Goal: Task Accomplishment & Management: Complete application form

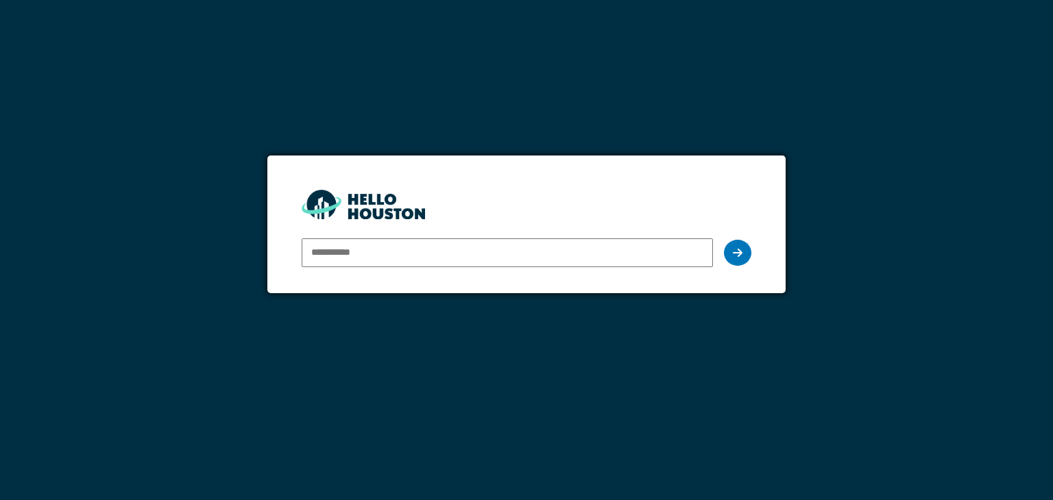
type input "**********"
click at [737, 253] on icon at bounding box center [738, 252] width 10 height 11
click at [740, 256] on icon at bounding box center [738, 252] width 10 height 11
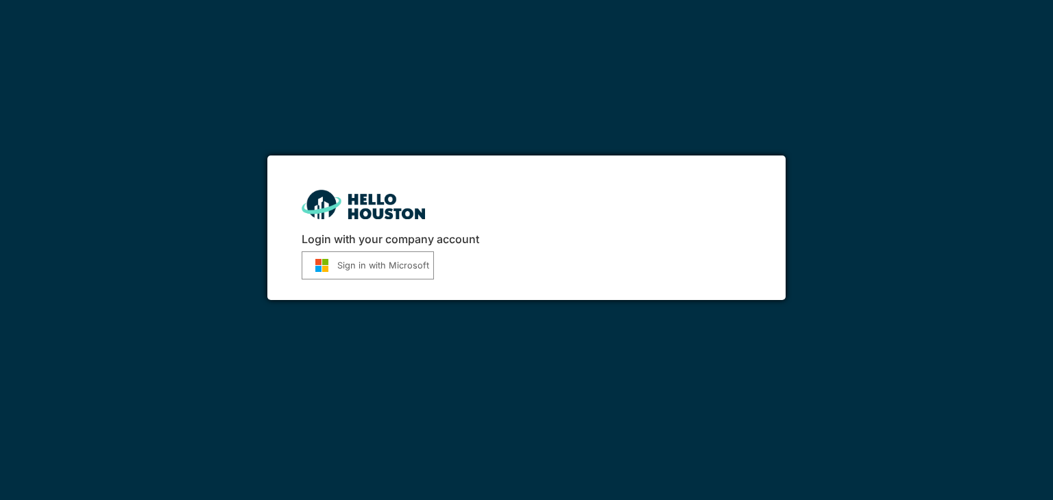
click at [369, 267] on button "Sign in with Microsoft" at bounding box center [368, 266] width 132 height 28
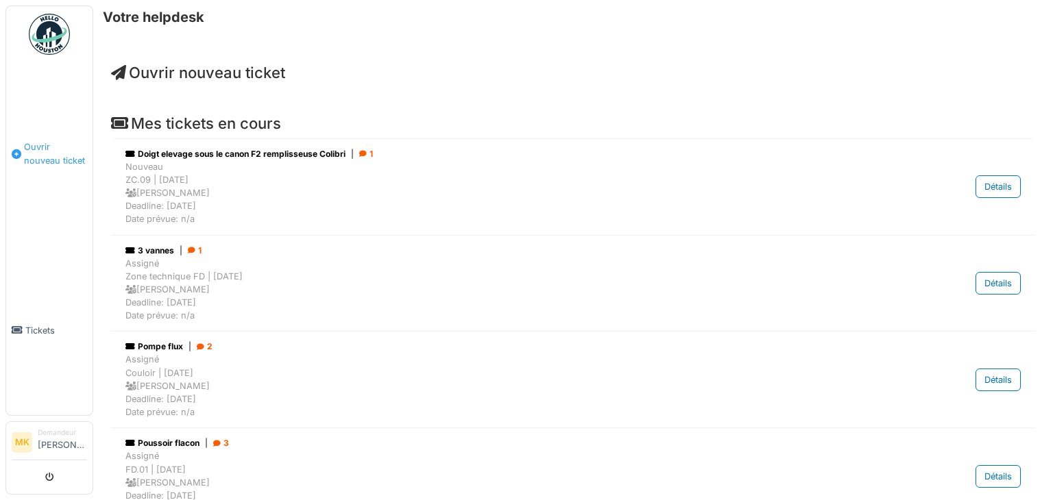
click at [44, 146] on span "Ouvrir nouveau ticket" at bounding box center [55, 153] width 63 height 26
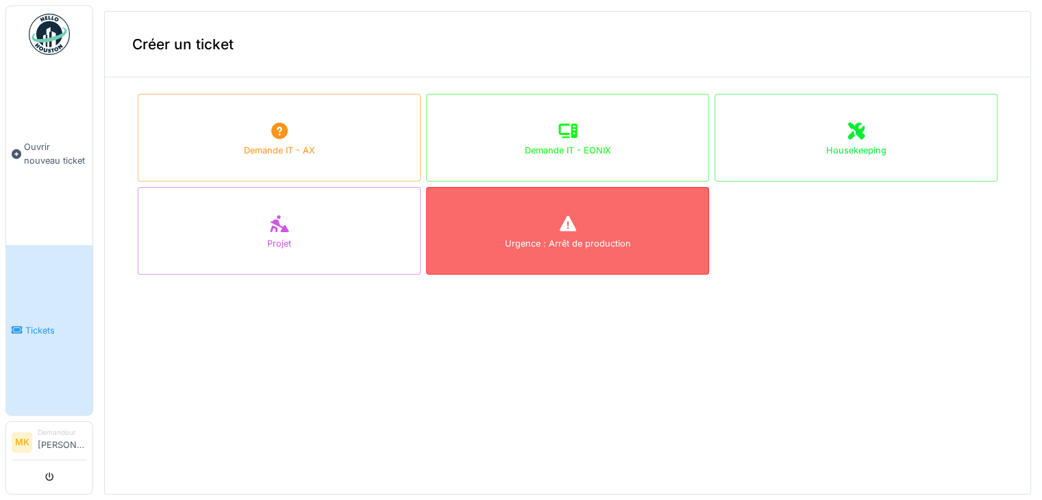
click at [576, 236] on div "Urgence : Arrêt de production" at bounding box center [567, 231] width 283 height 88
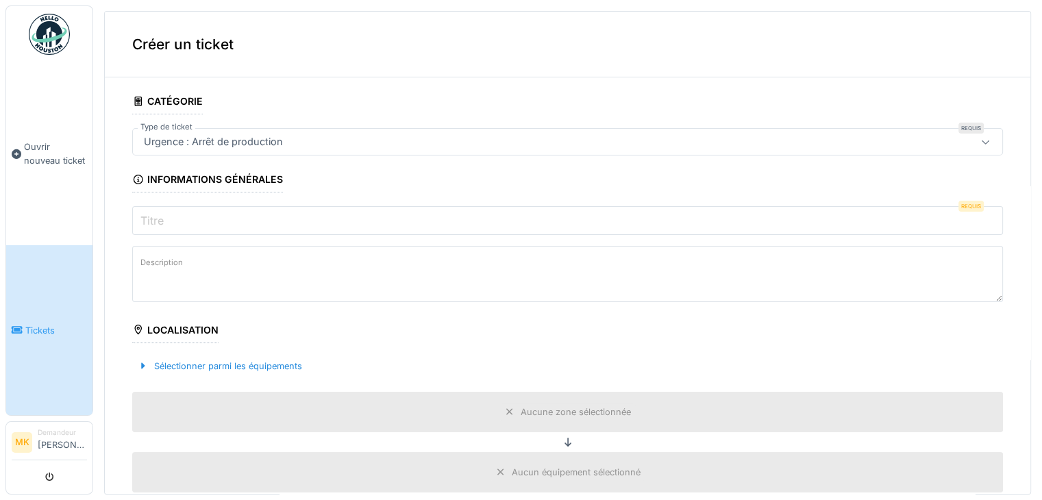
click at [228, 227] on input "Titre" at bounding box center [567, 220] width 871 height 29
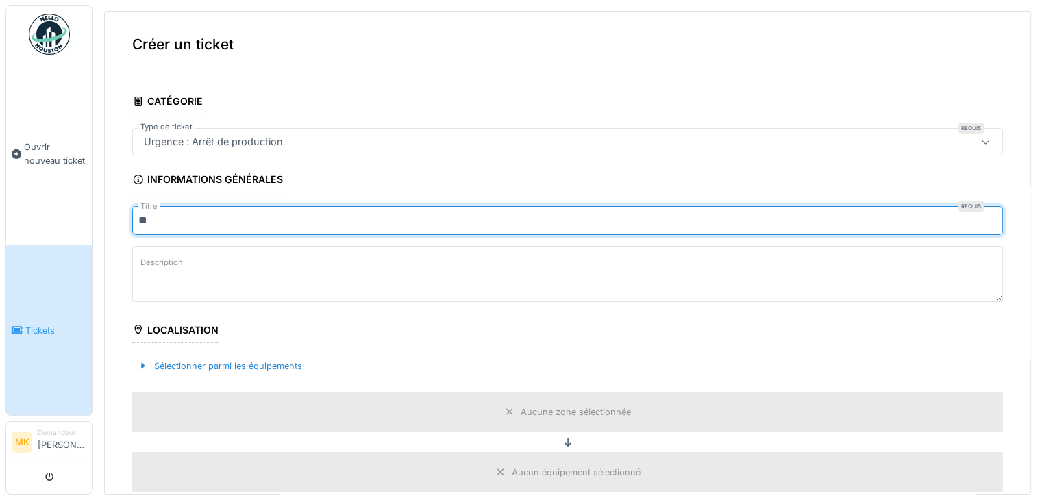
type input "*"
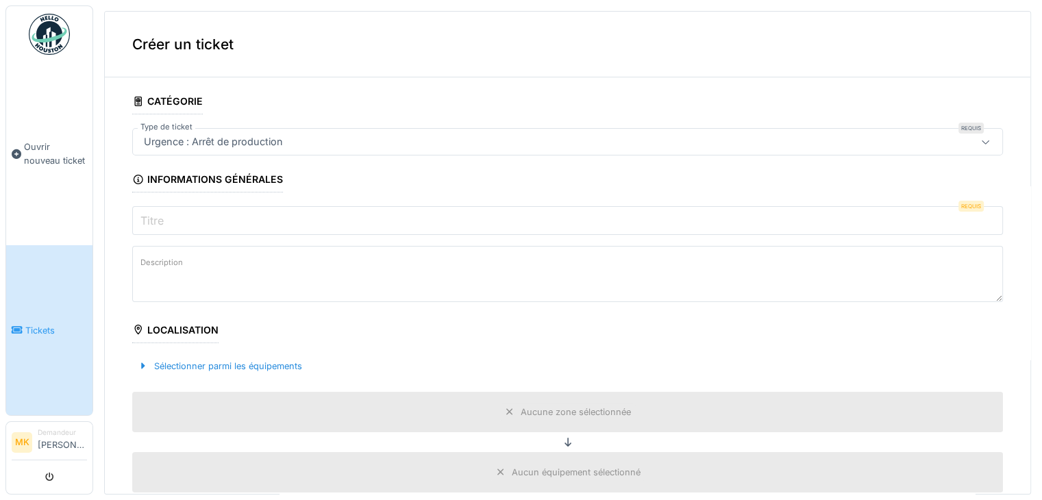
type input "*"
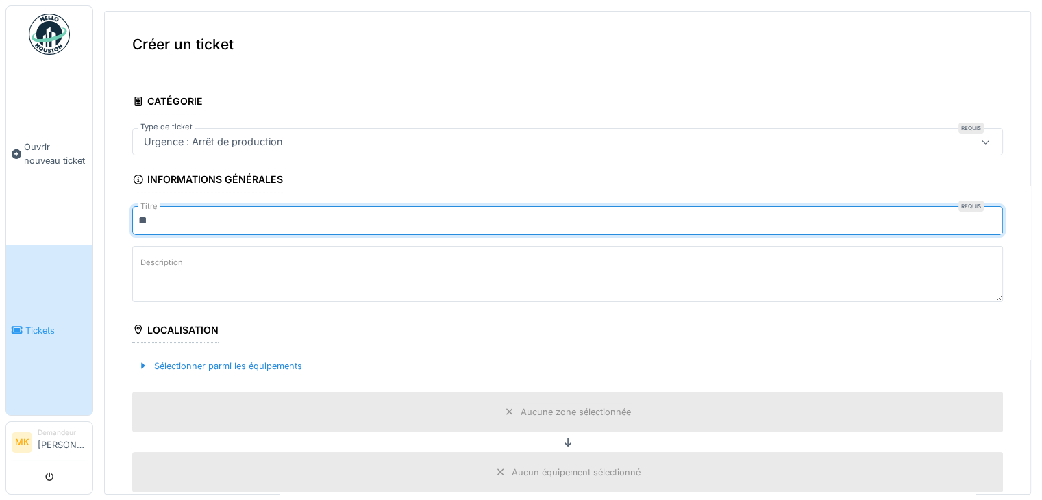
type input "*"
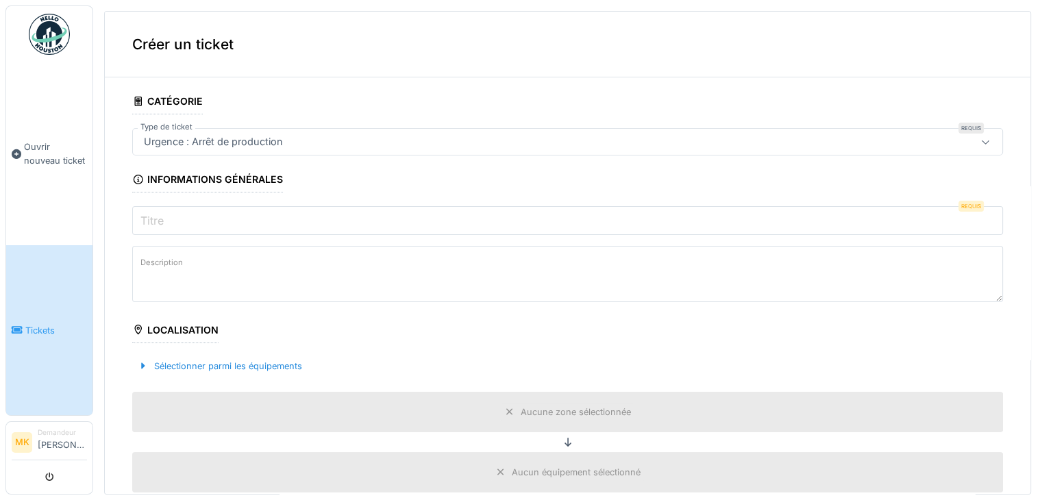
type input "*"
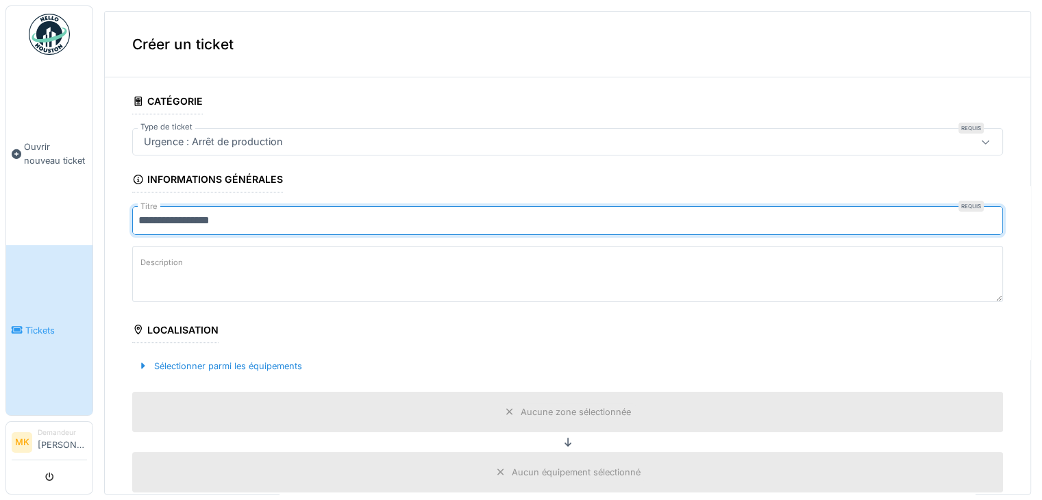
click at [155, 275] on textarea "Description" at bounding box center [567, 274] width 871 height 56
click at [304, 225] on input "**********" at bounding box center [567, 220] width 871 height 29
type input "**********"
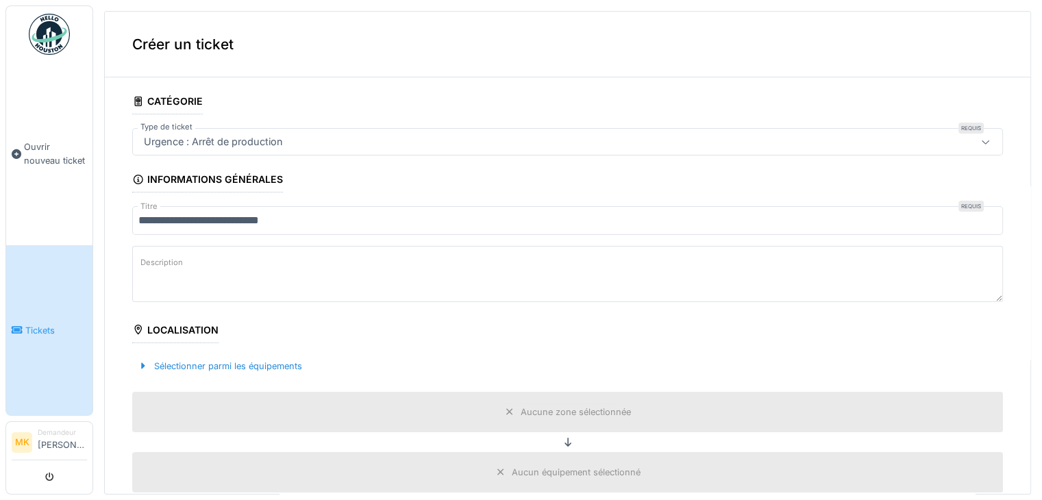
click at [162, 330] on div "Localisation" at bounding box center [175, 331] width 86 height 23
click at [146, 363] on div at bounding box center [143, 366] width 11 height 13
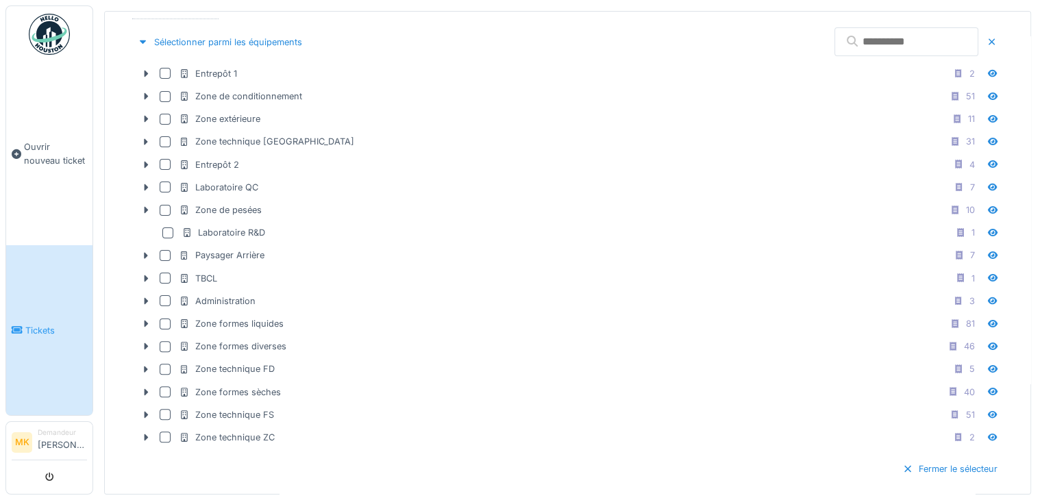
scroll to position [323, 0]
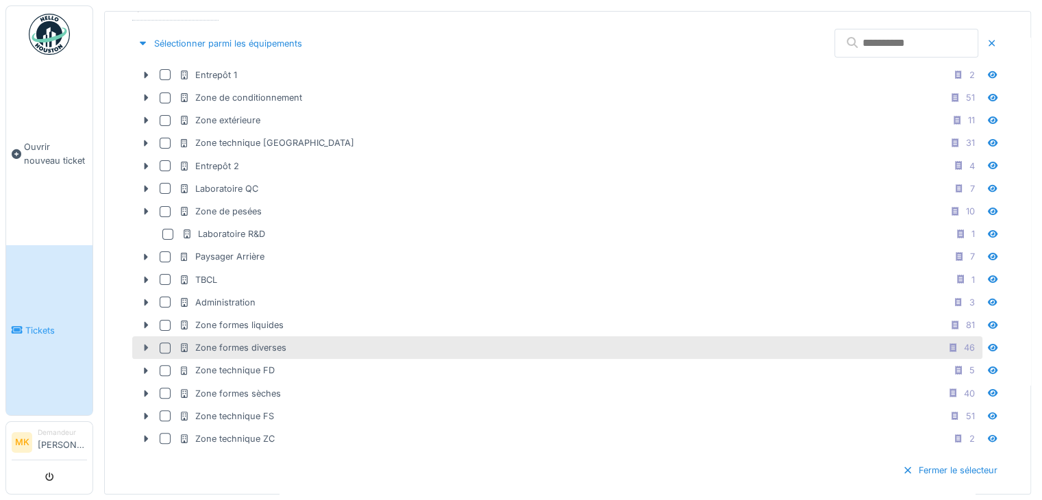
click at [148, 345] on icon at bounding box center [145, 347] width 11 height 9
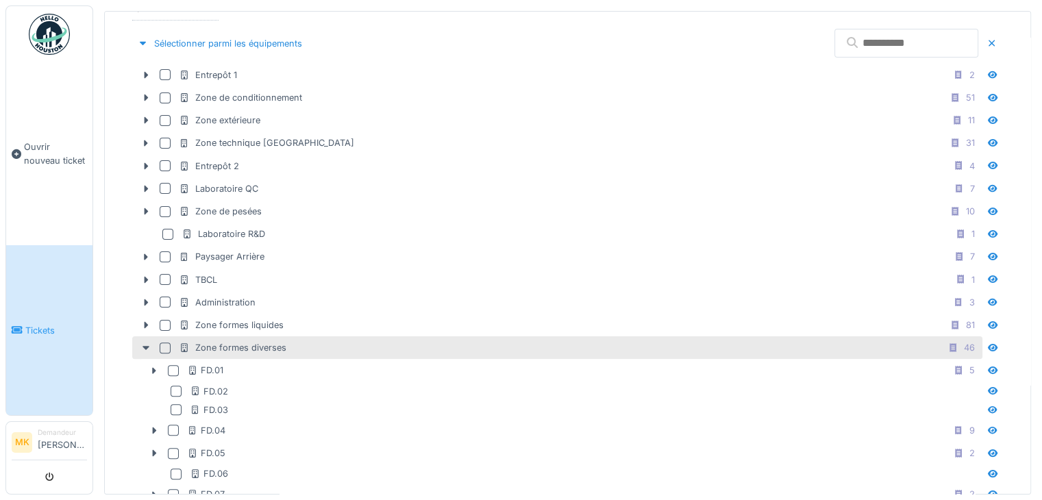
click at [164, 343] on div at bounding box center [165, 348] width 11 height 11
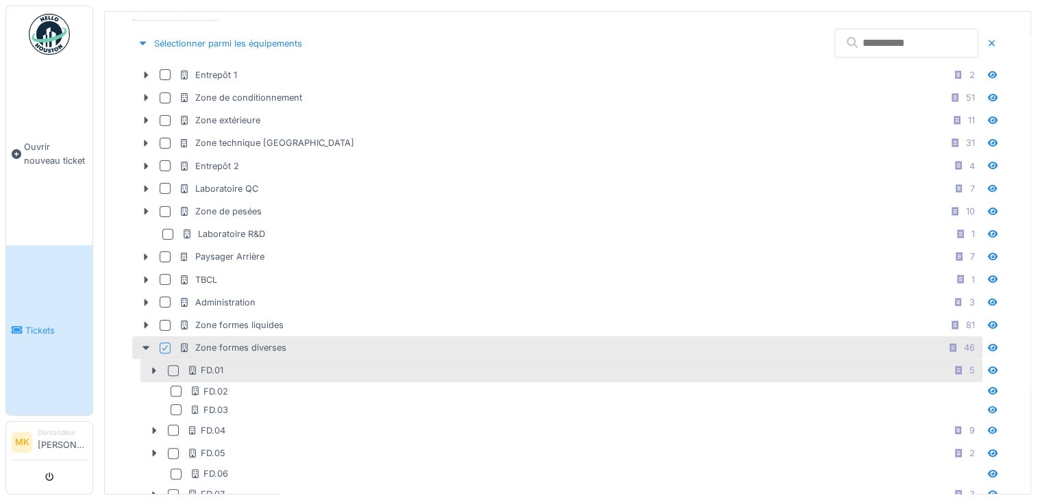
click at [173, 368] on div at bounding box center [173, 370] width 11 height 11
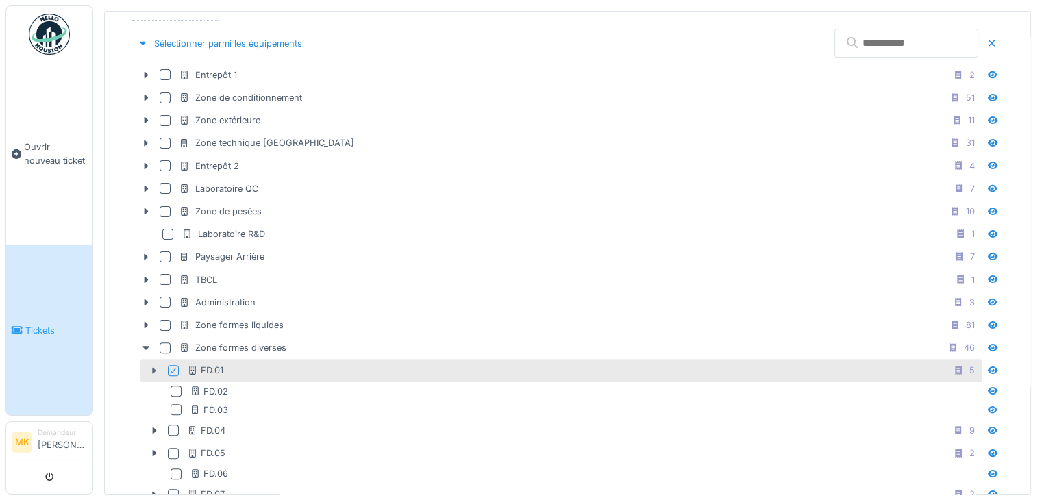
click at [153, 367] on icon at bounding box center [154, 371] width 11 height 9
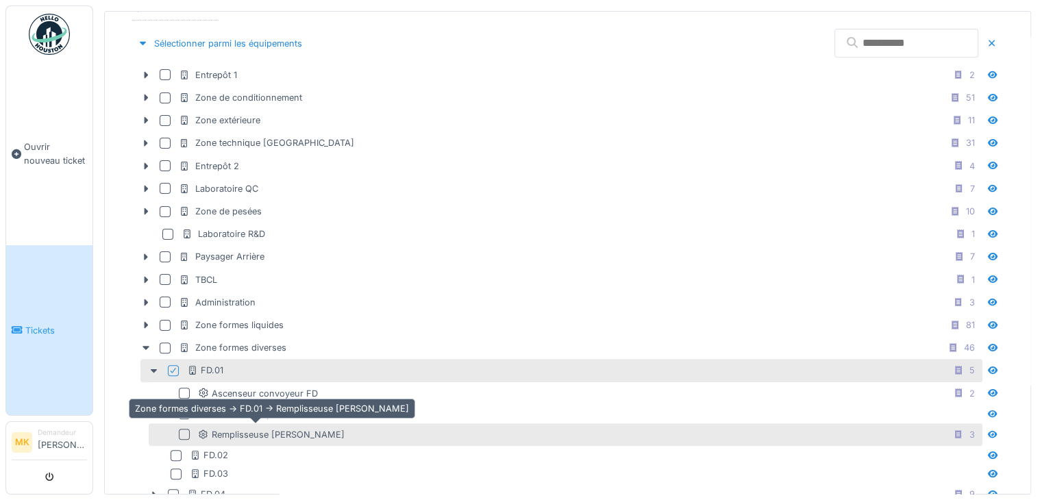
click at [251, 431] on div "Remplisseuse [PERSON_NAME]" at bounding box center [271, 434] width 147 height 13
click at [266, 431] on div "Remplisseuse [PERSON_NAME]" at bounding box center [271, 434] width 147 height 13
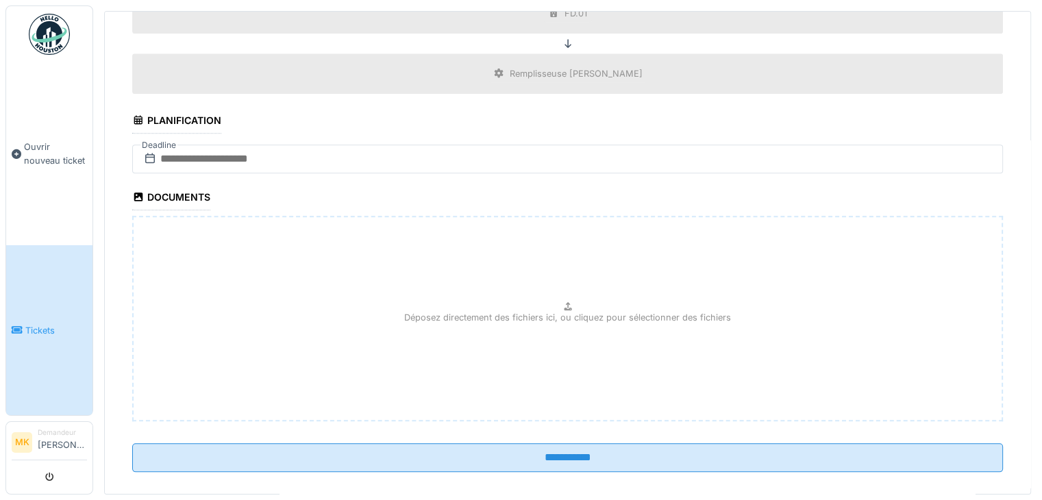
scroll to position [1441, 0]
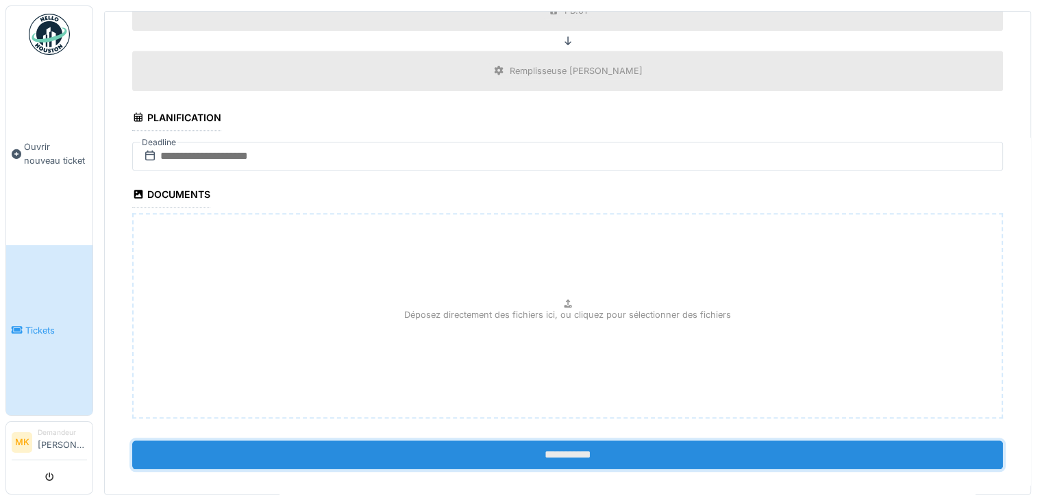
click at [557, 441] on input "**********" at bounding box center [567, 455] width 871 height 29
